Goal: Task Accomplishment & Management: Manage account settings

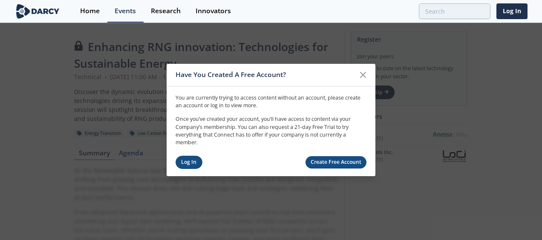
click at [193, 163] on link "Log In" at bounding box center [188, 162] width 27 height 13
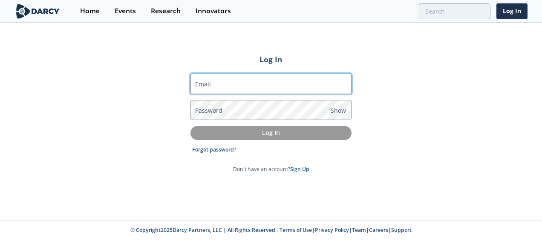
drag, startPoint x: 232, startPoint y: 94, endPoint x: 231, endPoint y: 87, distance: 6.9
click at [232, 93] on form "Email Password Show Log In Forgot password? Don't have an account? Sign Up" at bounding box center [270, 124] width 161 height 100
click at [231, 86] on input "Email" at bounding box center [270, 84] width 161 height 20
click at [231, 83] on input "Email" at bounding box center [270, 84] width 161 height 20
